Goal: Check status: Check status

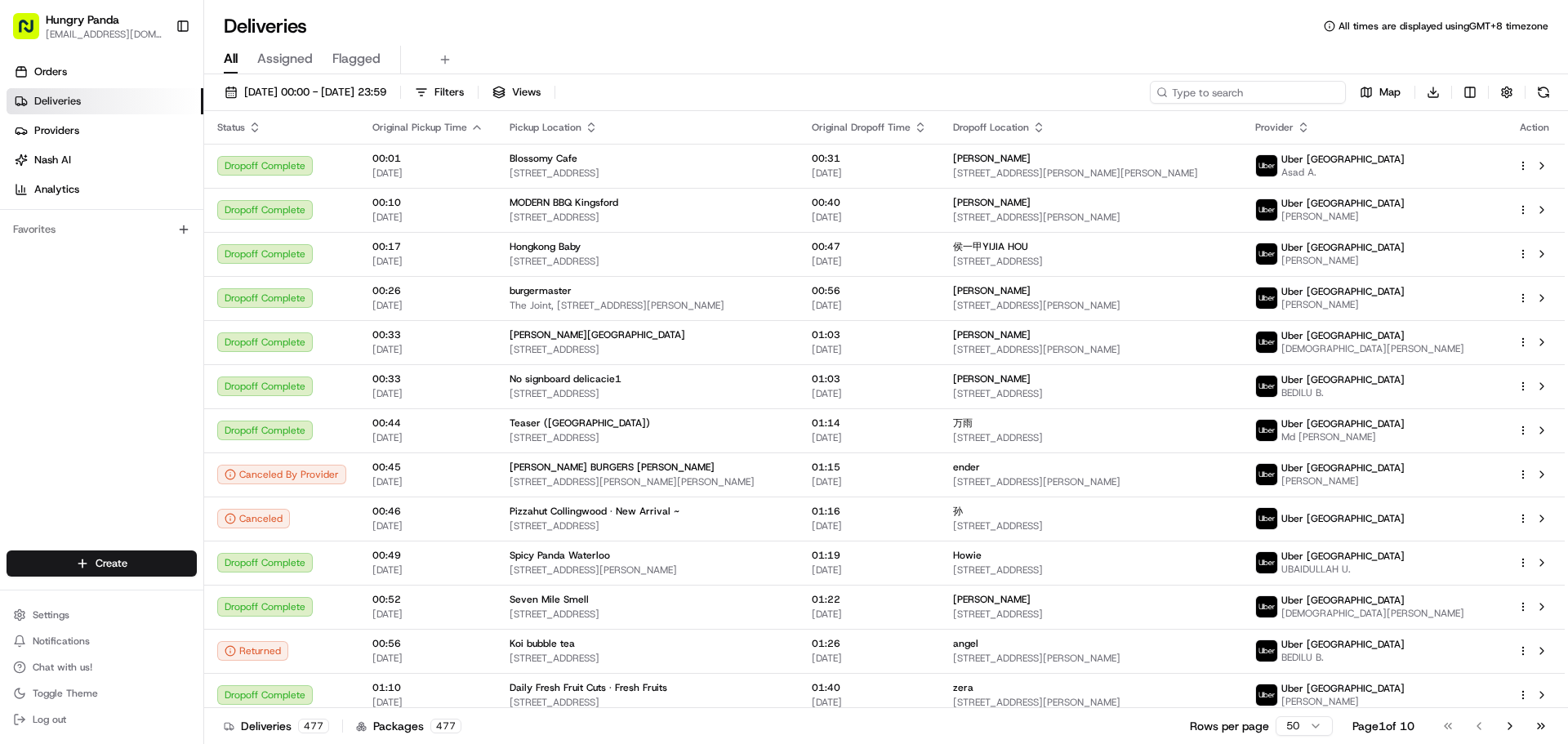
click at [1246, 98] on input at bounding box center [1248, 93] width 196 height 23
paste input "1397323175453785032082"
type input "1397323175453785032082"
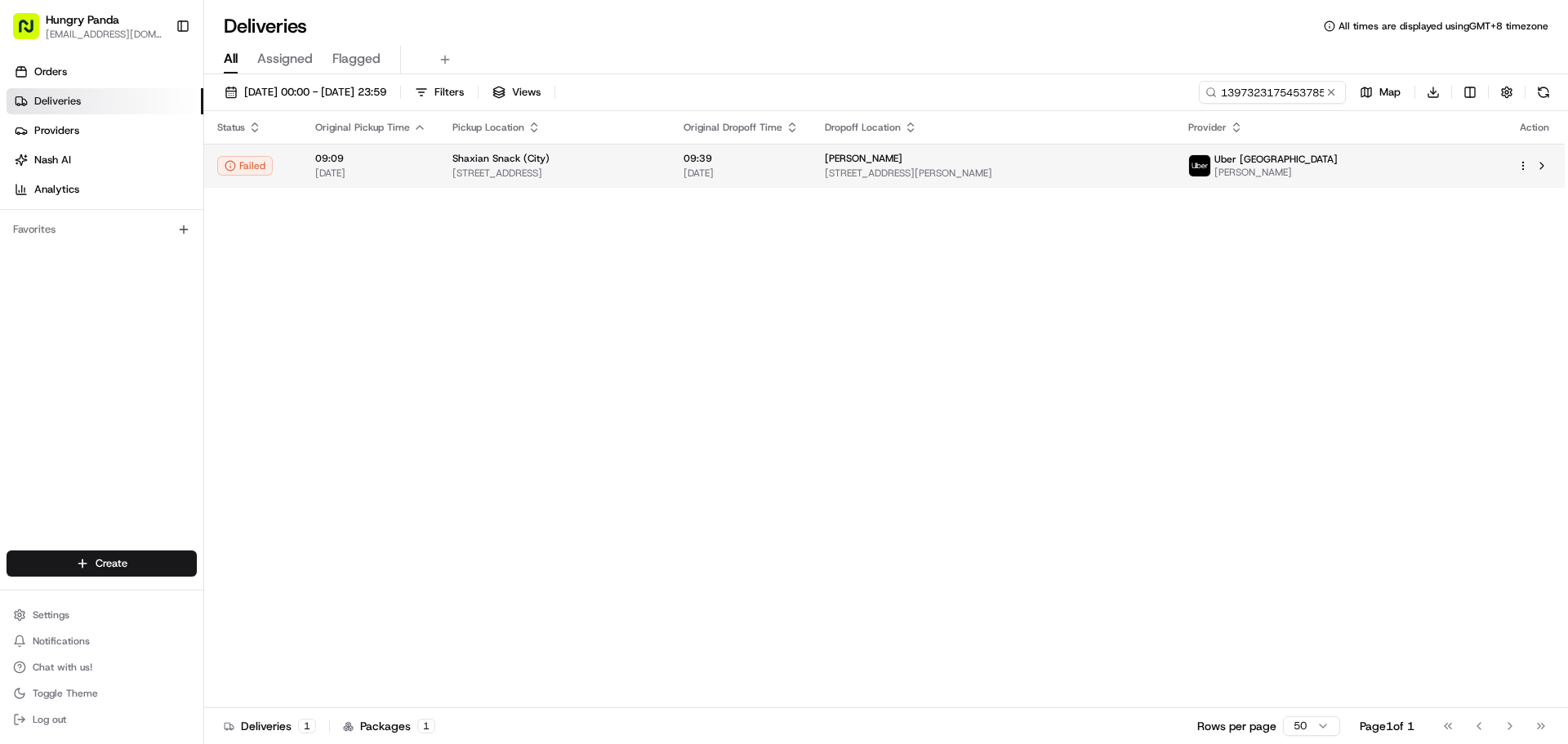
click at [1104, 160] on div "[PERSON_NAME]" at bounding box center [993, 158] width 337 height 14
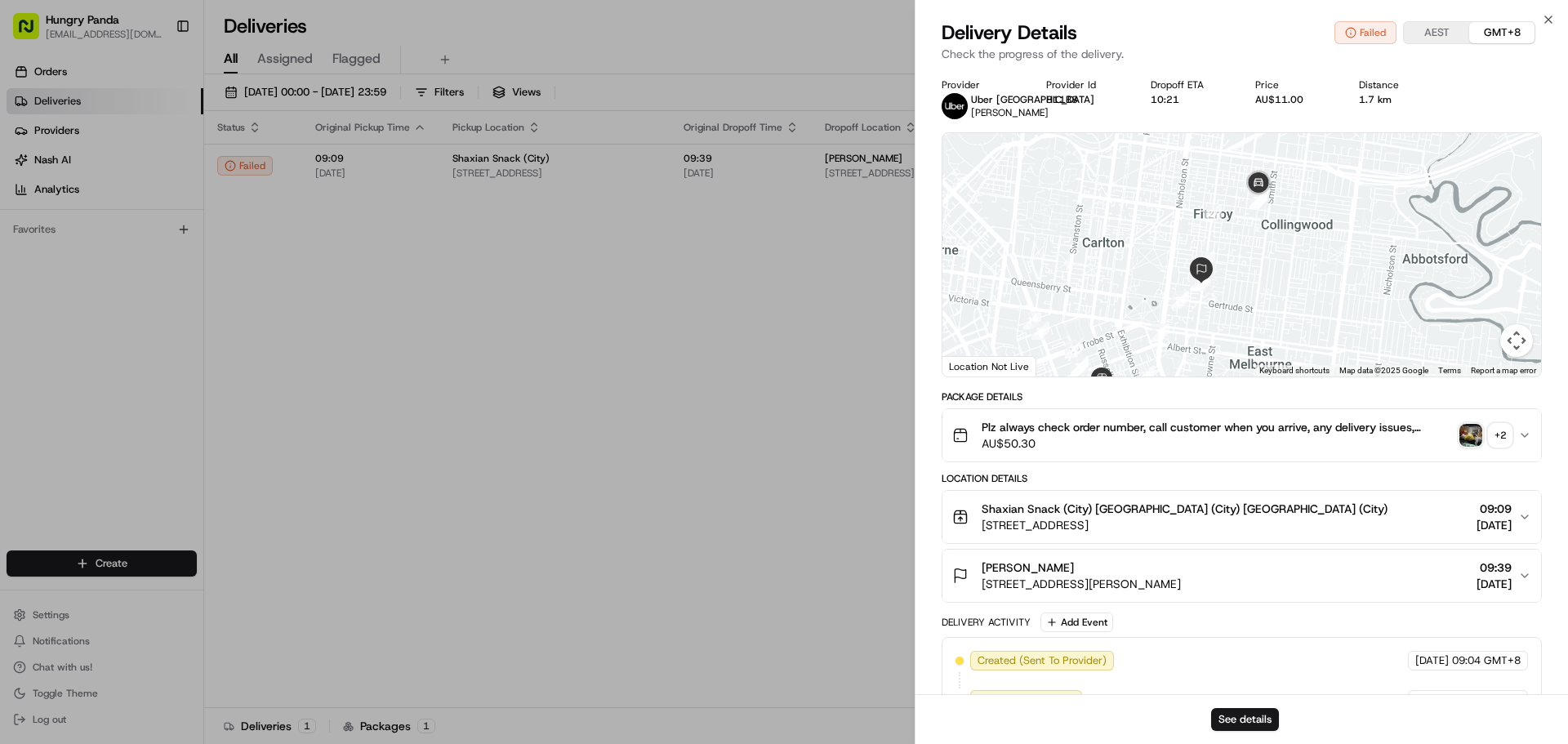
drag, startPoint x: 1261, startPoint y: 278, endPoint x: 1230, endPoint y: 313, distance: 46.8
click at [1230, 313] on div at bounding box center [1241, 255] width 598 height 243
click at [1468, 435] on img "button" at bounding box center [1471, 436] width 23 height 23
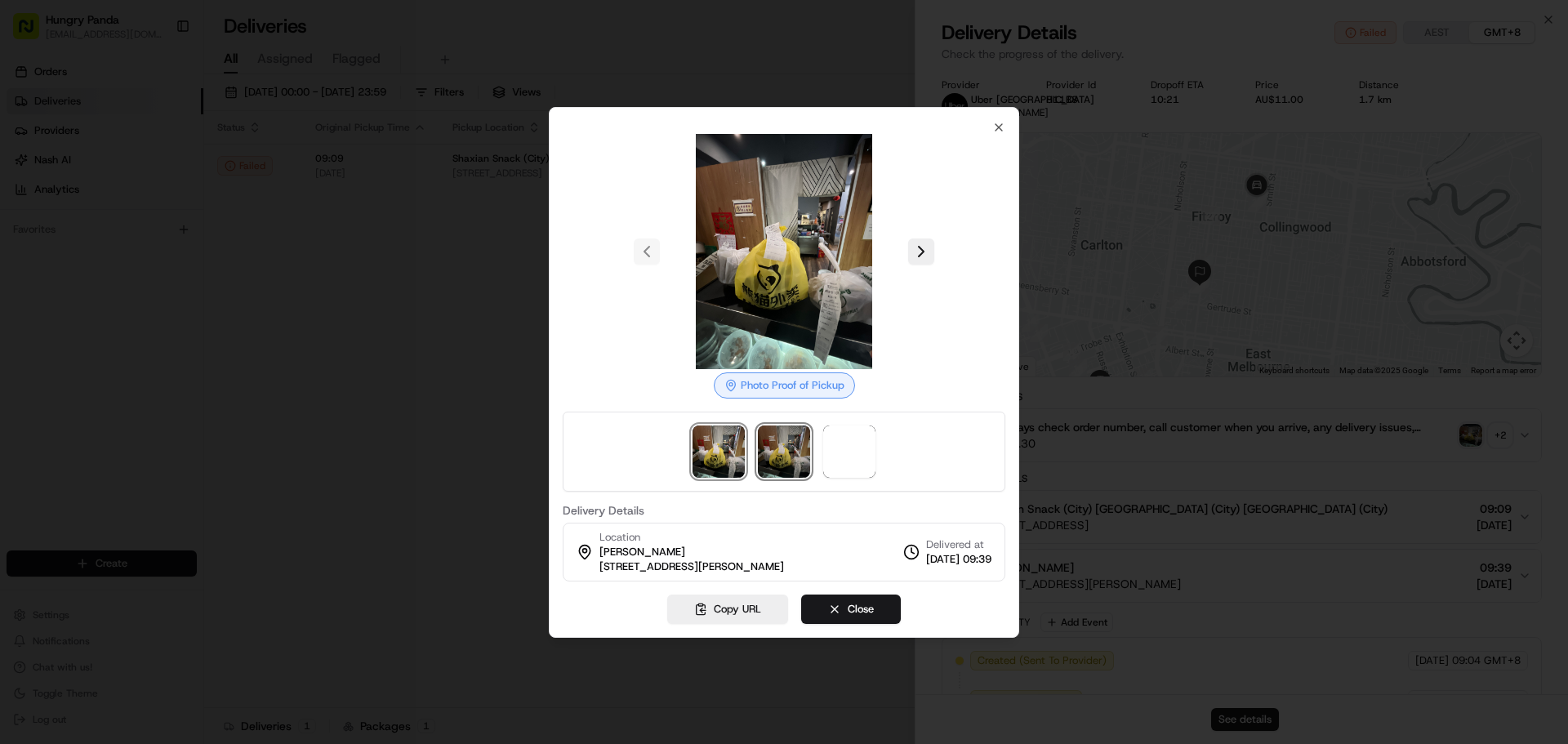
click at [796, 440] on img at bounding box center [784, 451] width 52 height 52
click at [841, 434] on img at bounding box center [850, 451] width 52 height 52
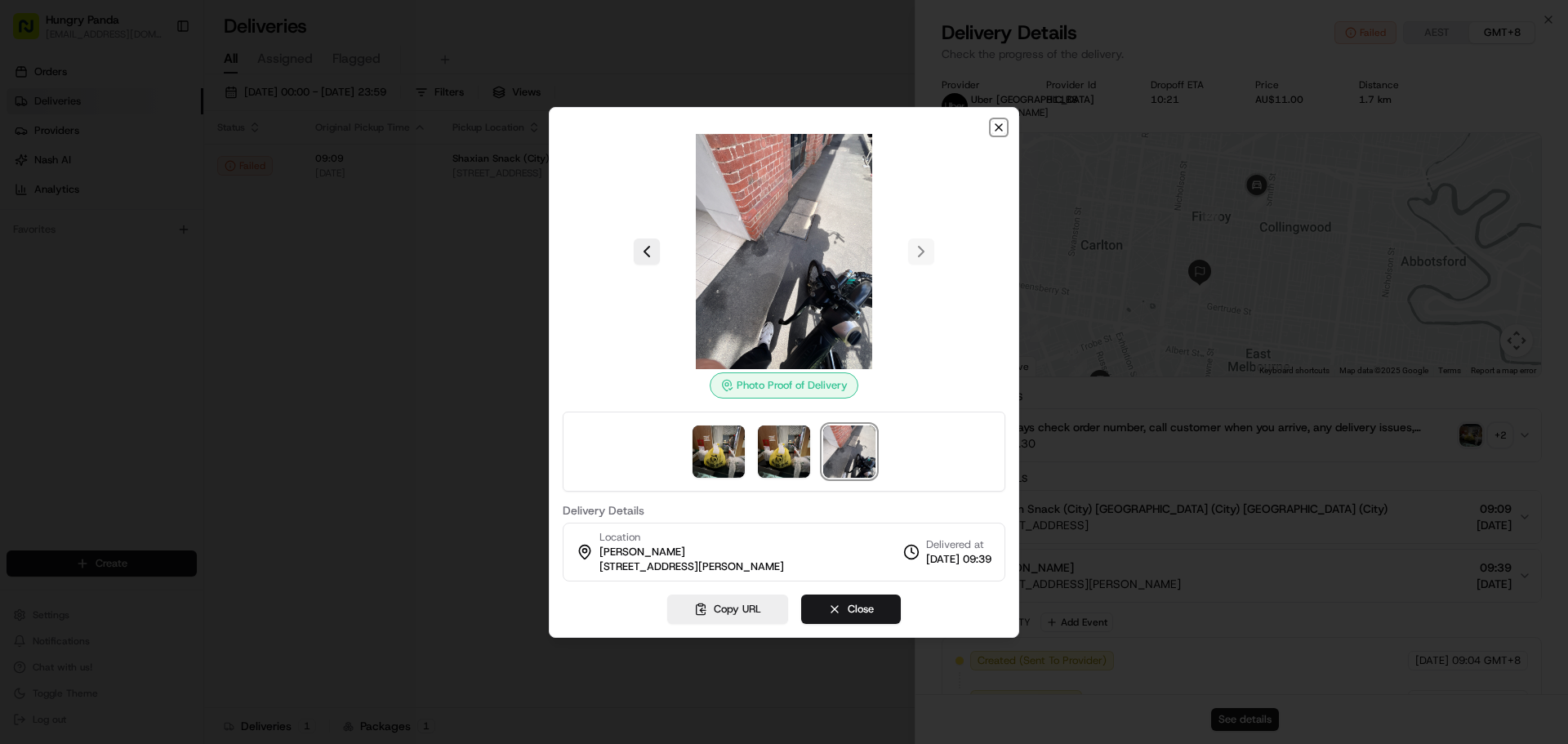
click at [998, 126] on icon "button" at bounding box center [1000, 128] width 14 height 14
